Goal: Task Accomplishment & Management: Manage account settings

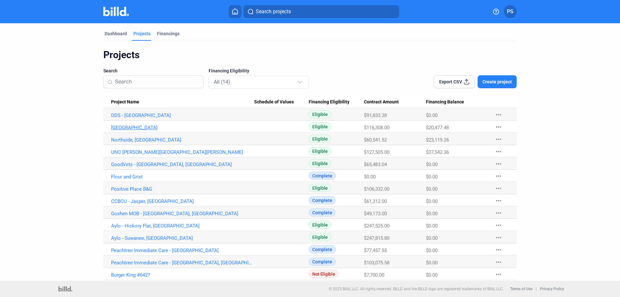
click at [139, 127] on link "[GEOGRAPHIC_DATA]" at bounding box center [182, 128] width 143 height 6
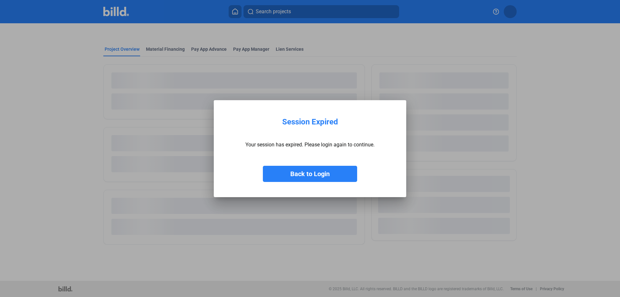
click at [310, 178] on button "Back to Login" at bounding box center [310, 174] width 94 height 16
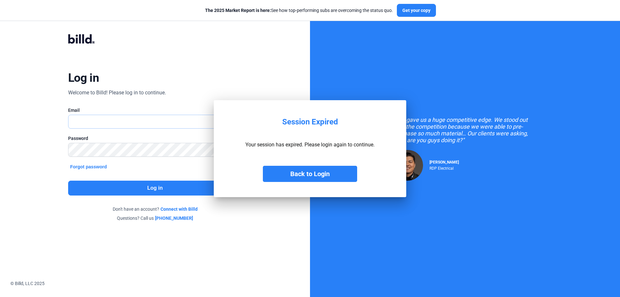
type input "[PERSON_NAME][EMAIL_ADDRESS][DOMAIN_NAME]"
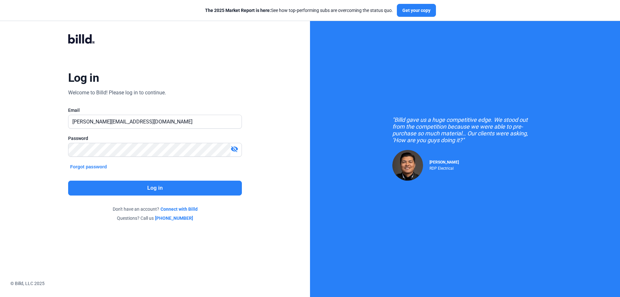
click at [174, 187] on button "Log in" at bounding box center [155, 188] width 174 height 15
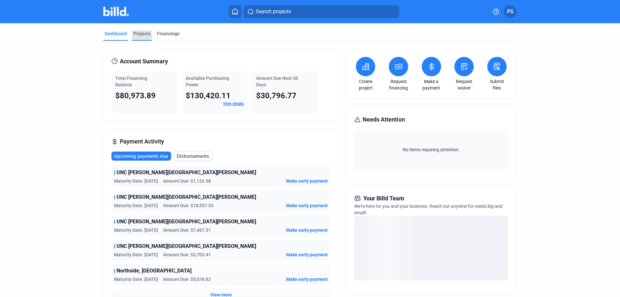
click at [143, 35] on div "Projects" at bounding box center [141, 33] width 17 height 6
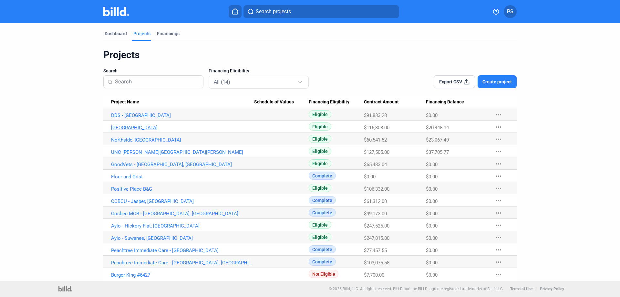
click at [136, 127] on link "[GEOGRAPHIC_DATA]" at bounding box center [182, 128] width 143 height 6
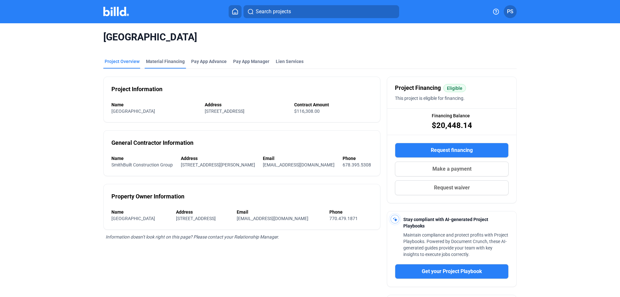
click at [165, 61] on div "Material Financing" at bounding box center [165, 61] width 39 height 6
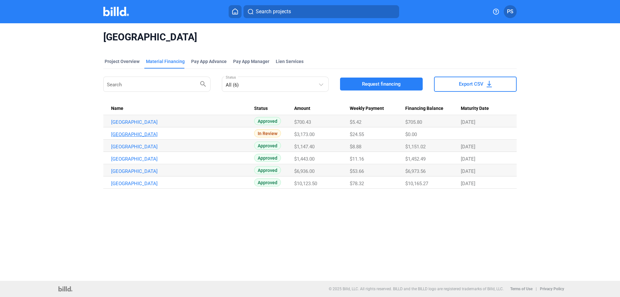
click at [152, 135] on link "[GEOGRAPHIC_DATA]" at bounding box center [182, 135] width 143 height 6
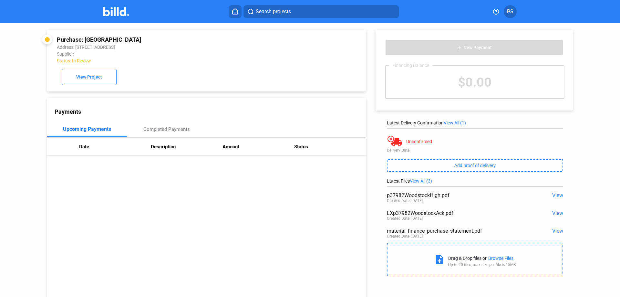
click at [556, 196] on span "View" at bounding box center [558, 195] width 11 height 6
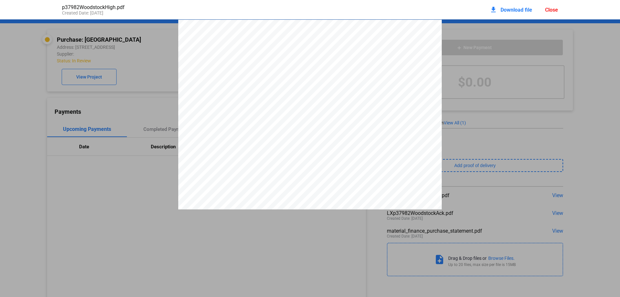
scroll to position [3, 0]
click at [554, 9] on div "Close" at bounding box center [551, 10] width 13 height 6
